Goal: Navigation & Orientation: Find specific page/section

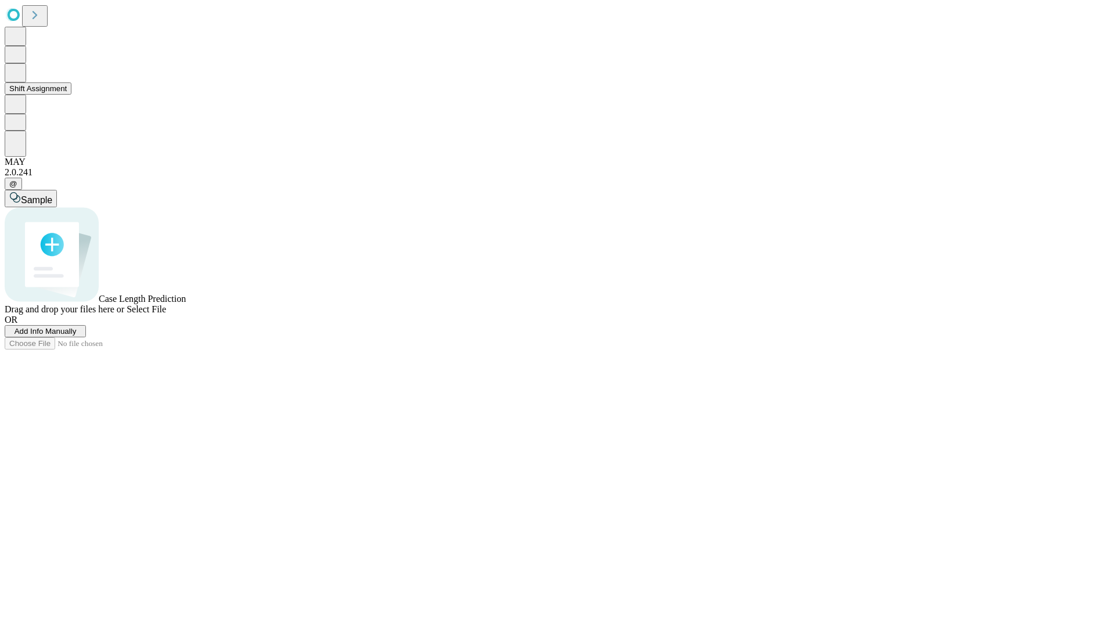
click at [71, 95] on button "Shift Assignment" at bounding box center [38, 88] width 67 height 12
